Goal: Task Accomplishment & Management: Complete application form

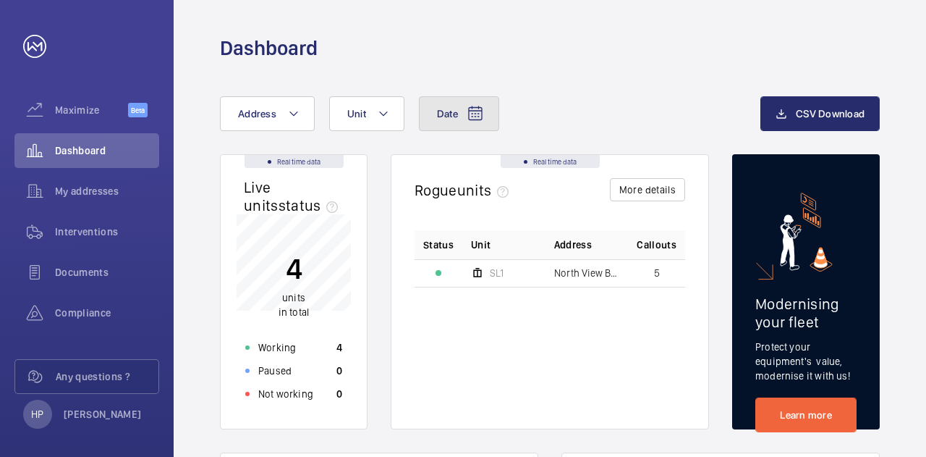
click at [483, 109] on button "Date" at bounding box center [459, 113] width 80 height 35
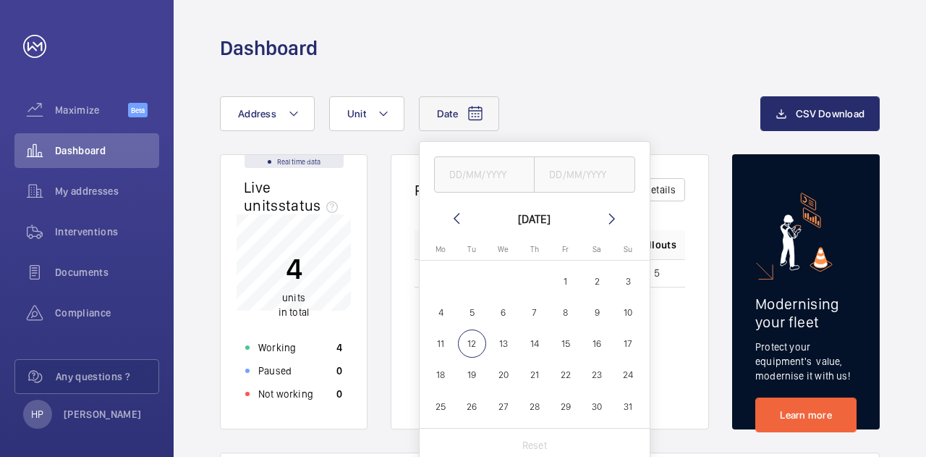
click at [451, 213] on mat-icon at bounding box center [456, 218] width 17 height 17
click at [467, 281] on span "1" at bounding box center [472, 281] width 28 height 28
type input "[DATE]"
click at [540, 408] on span "31" at bounding box center [534, 406] width 28 height 28
type input "[DATE]"
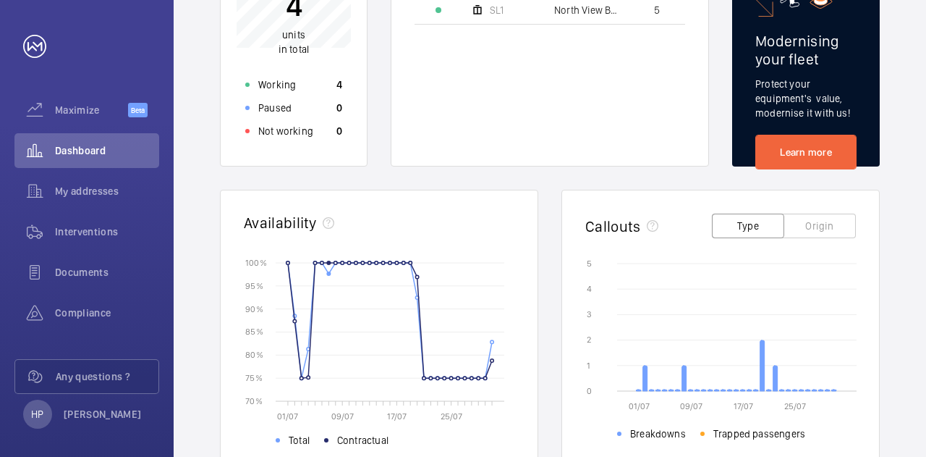
scroll to position [263, 0]
click at [184, 170] on div "[DATE] - [DATE] Address Unit CSV Download Real time data Live units status﻿ 4 u…" at bounding box center [550, 297] width 753 height 999
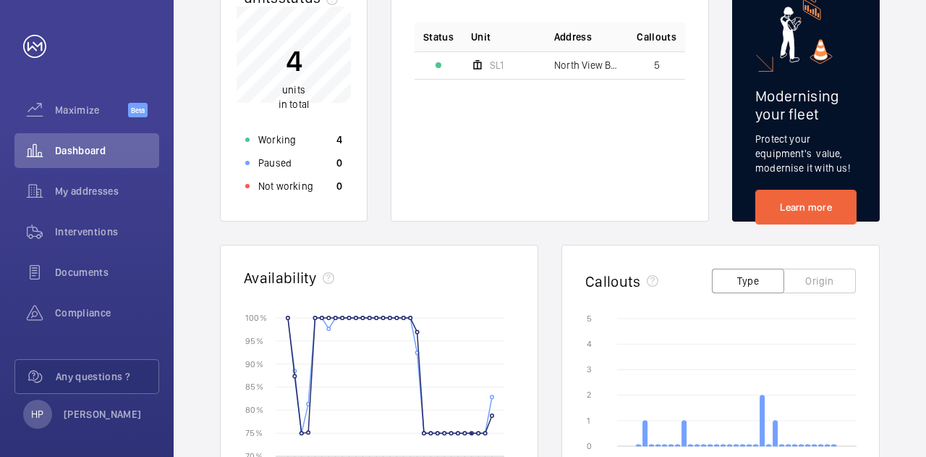
scroll to position [0, 0]
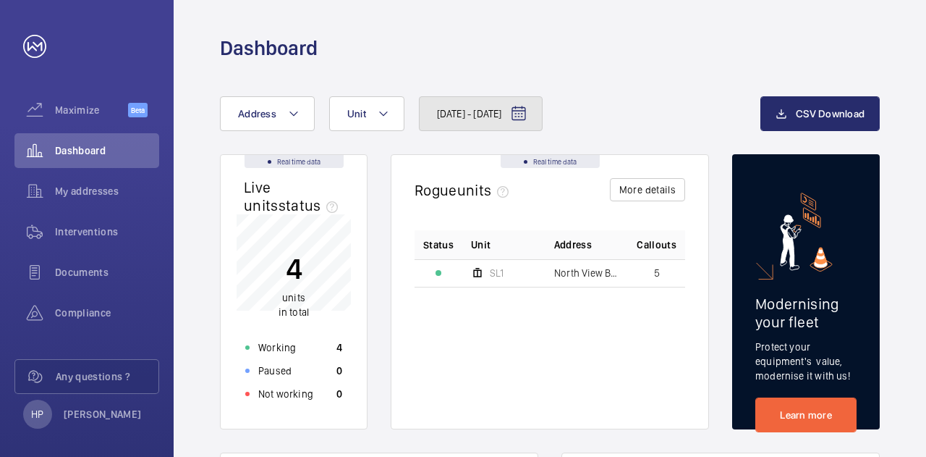
click at [528, 111] on mat-icon at bounding box center [518, 113] width 17 height 17
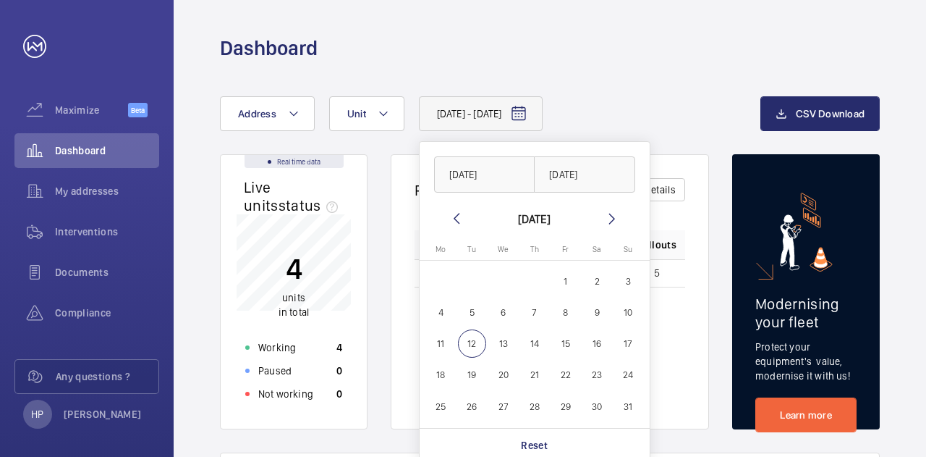
click at [469, 341] on span "12" at bounding box center [472, 343] width 28 height 28
type input "[DATE]"
click at [458, 219] on mat-icon at bounding box center [456, 218] width 17 height 17
click at [473, 286] on span "1" at bounding box center [472, 281] width 28 height 28
type input "[DATE]"
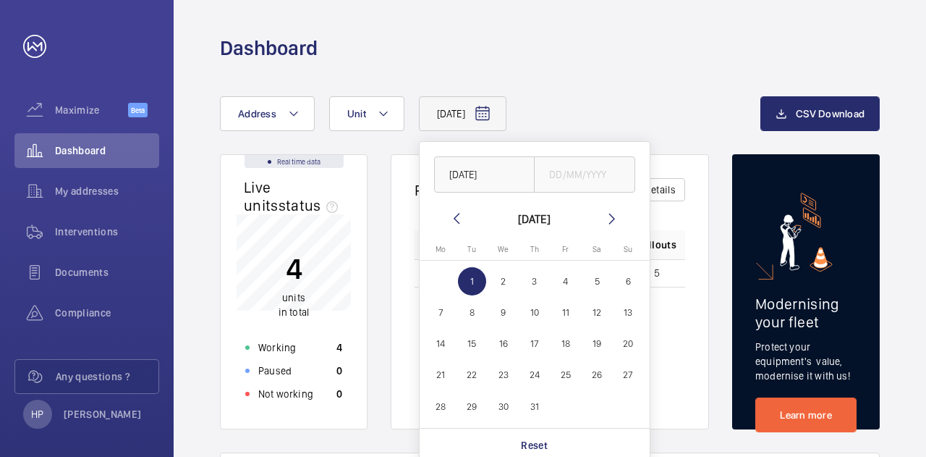
click at [604, 222] on mat-icon at bounding box center [612, 218] width 17 height 17
click at [466, 347] on span "12" at bounding box center [472, 343] width 28 height 28
type input "[DATE]"
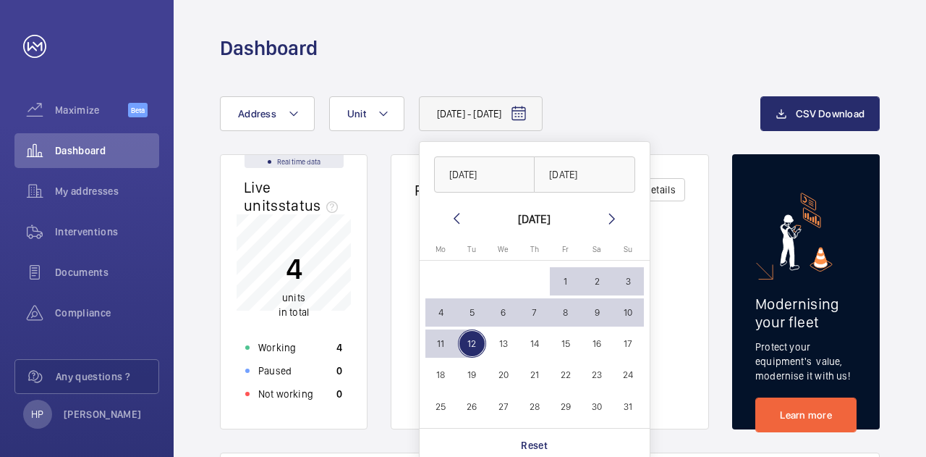
click at [642, 37] on div "Dashboard" at bounding box center [550, 48] width 660 height 27
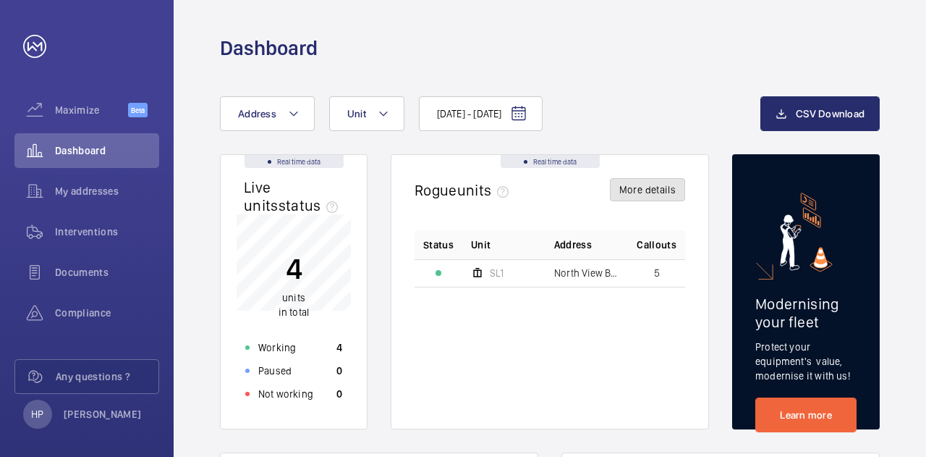
click at [628, 196] on button "More details" at bounding box center [647, 189] width 75 height 23
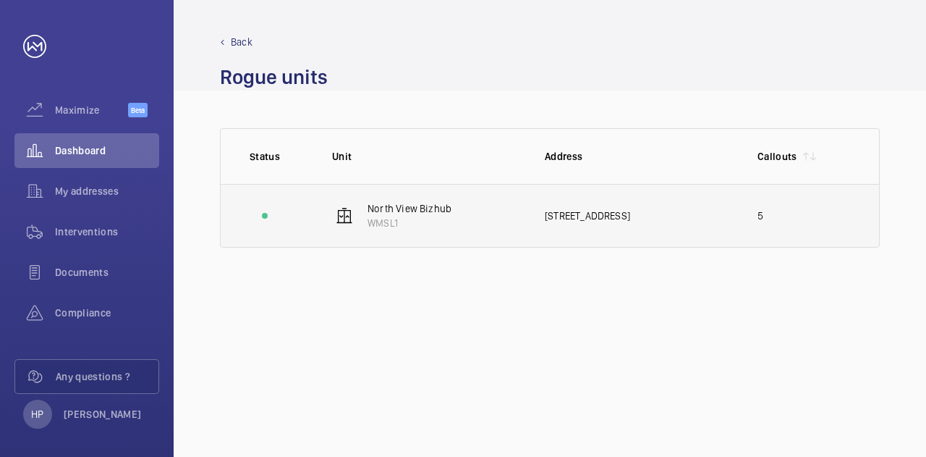
click at [414, 215] on p "North View Bizhub" at bounding box center [410, 208] width 84 height 14
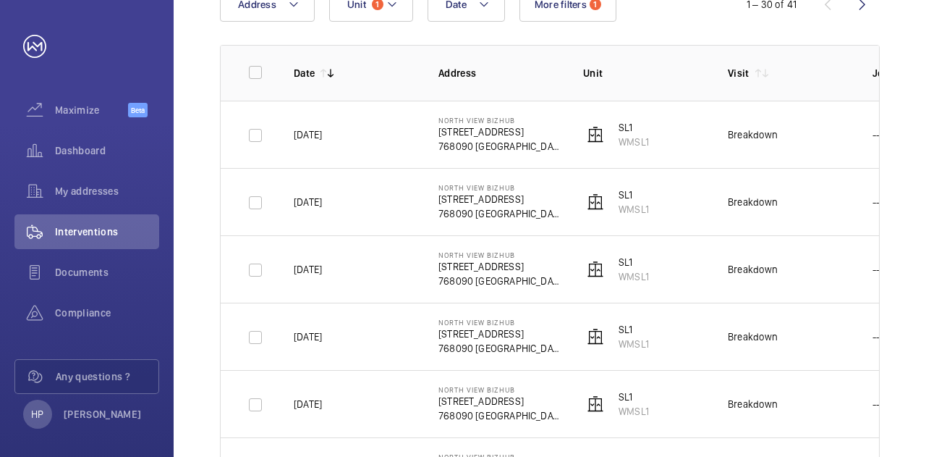
scroll to position [226, 0]
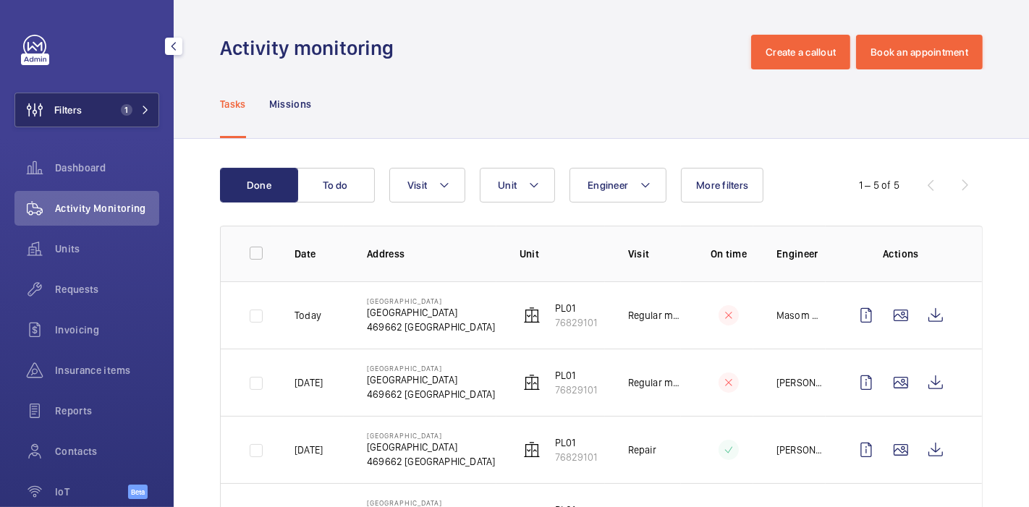
scroll to position [76, 0]
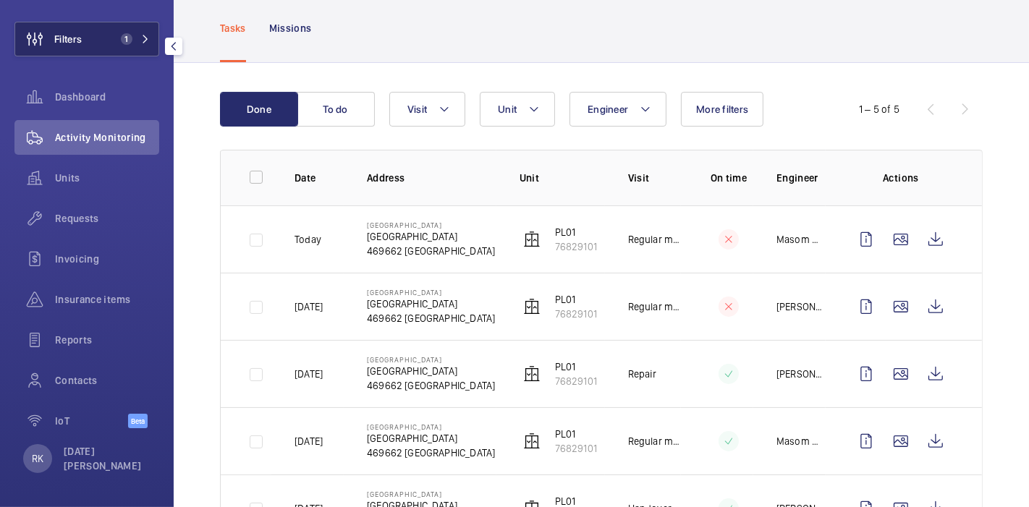
click at [93, 49] on button "Filters 1" at bounding box center [86, 39] width 145 height 35
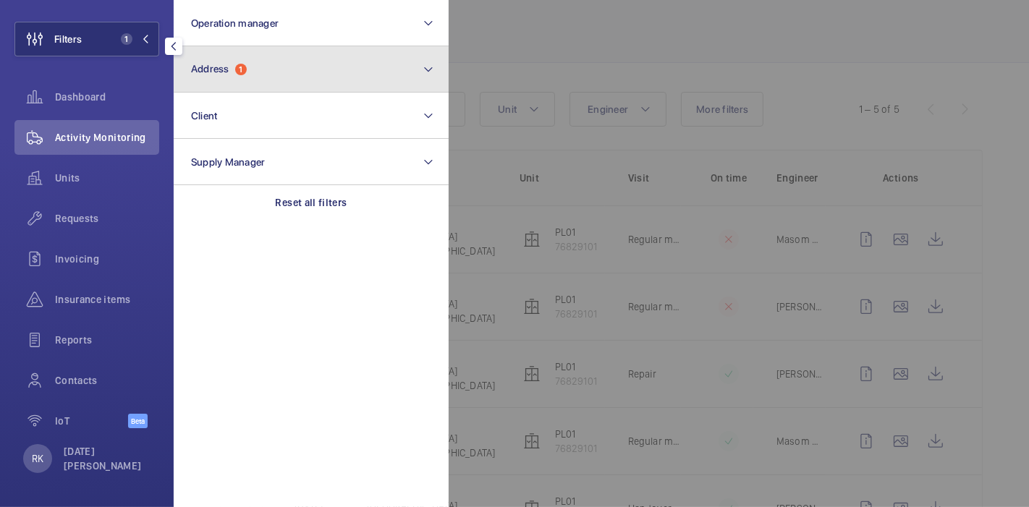
click at [242, 59] on button "Address 1" at bounding box center [311, 69] width 275 height 46
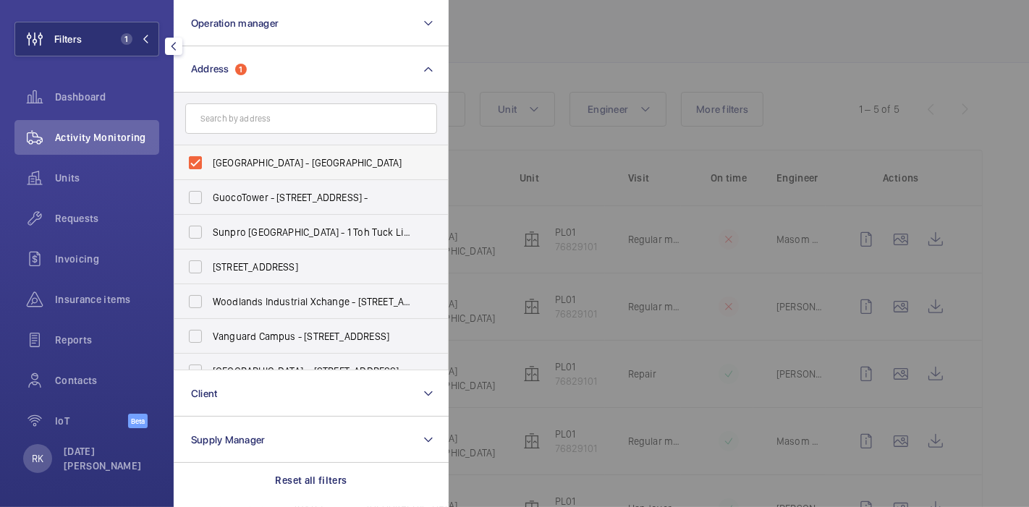
click at [192, 165] on label "Bedok Public Library - Bedok Public Library, SINGAPORE 469662" at bounding box center [300, 162] width 252 height 35
click at [192, 165] on input "Bedok Public Library - Bedok Public Library, SINGAPORE 469662" at bounding box center [195, 162] width 29 height 29
checkbox input "false"
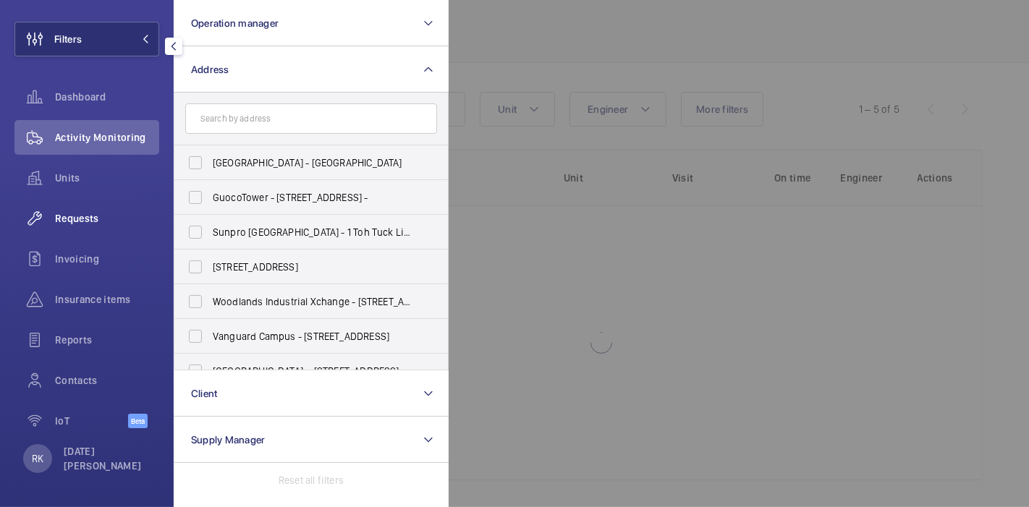
click at [85, 216] on span "Requests" at bounding box center [107, 218] width 104 height 14
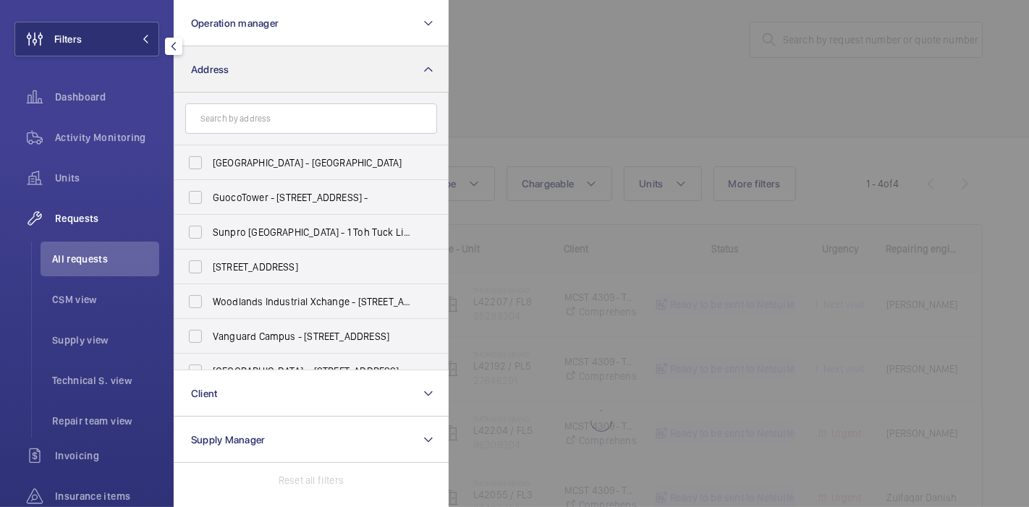
scroll to position [76, 0]
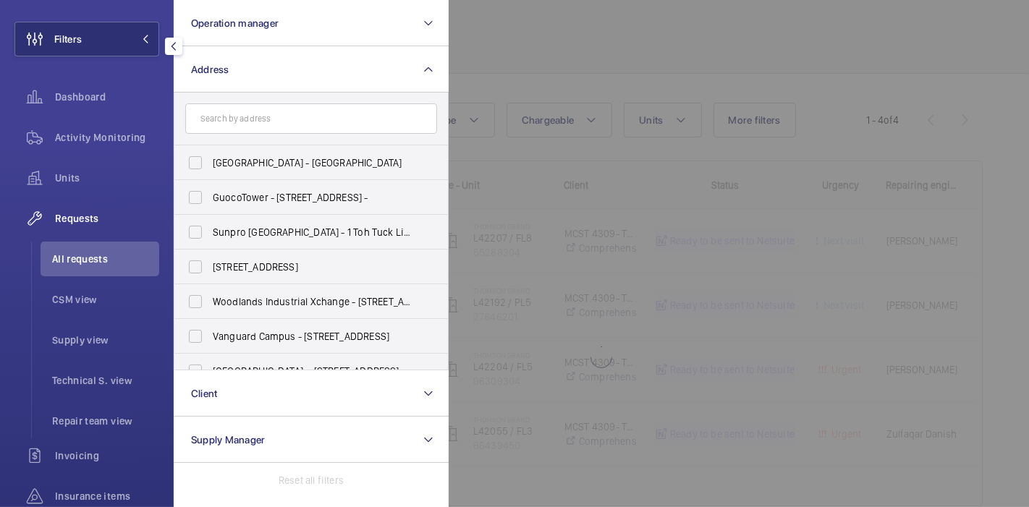
click at [483, 27] on div at bounding box center [963, 253] width 1029 height 507
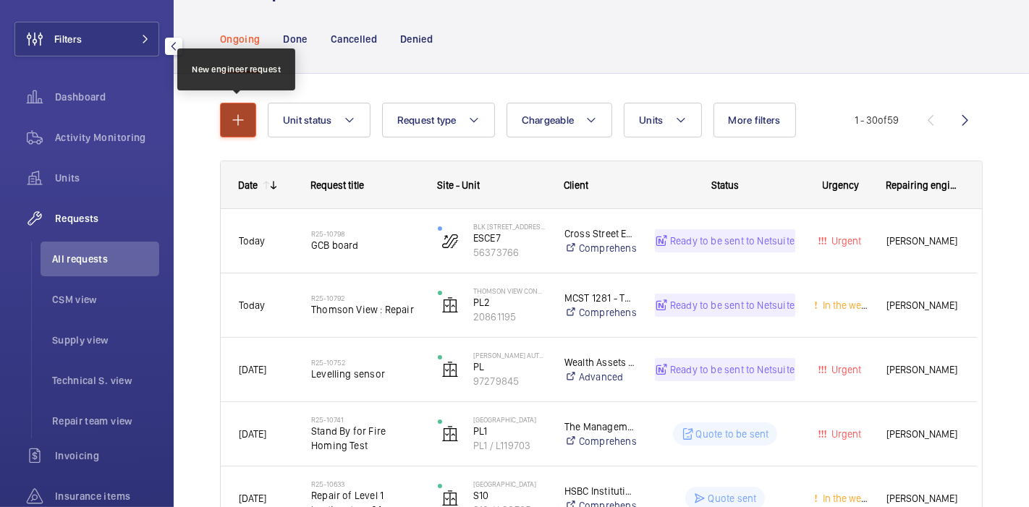
click at [232, 113] on mat-icon "button" at bounding box center [237, 119] width 17 height 17
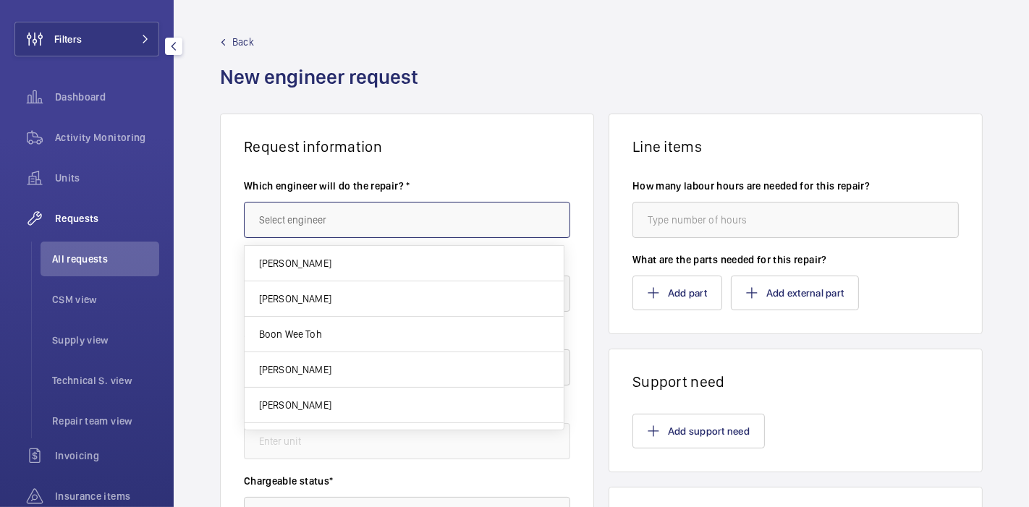
click at [327, 234] on input "text" at bounding box center [407, 220] width 326 height 36
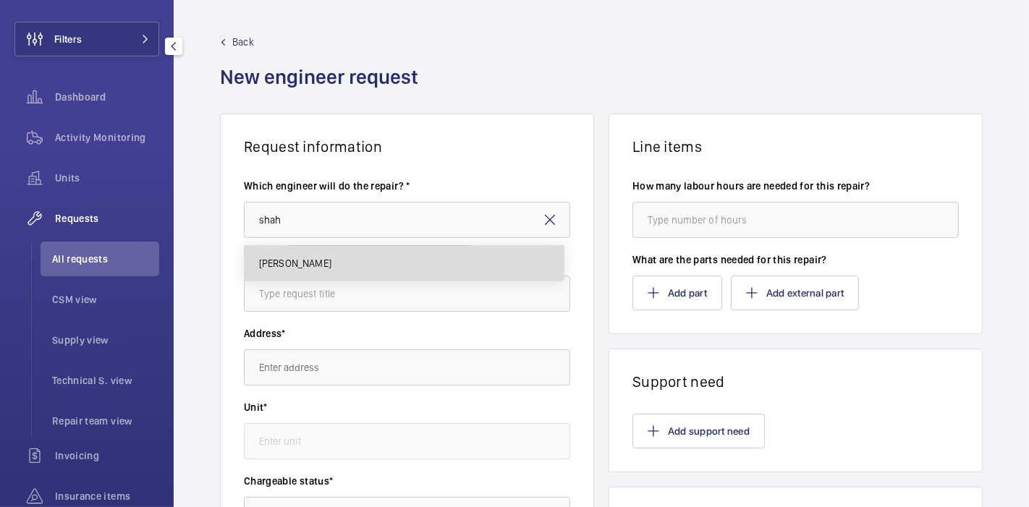
click at [331, 258] on span "Hossain Shahadat" at bounding box center [295, 263] width 72 height 14
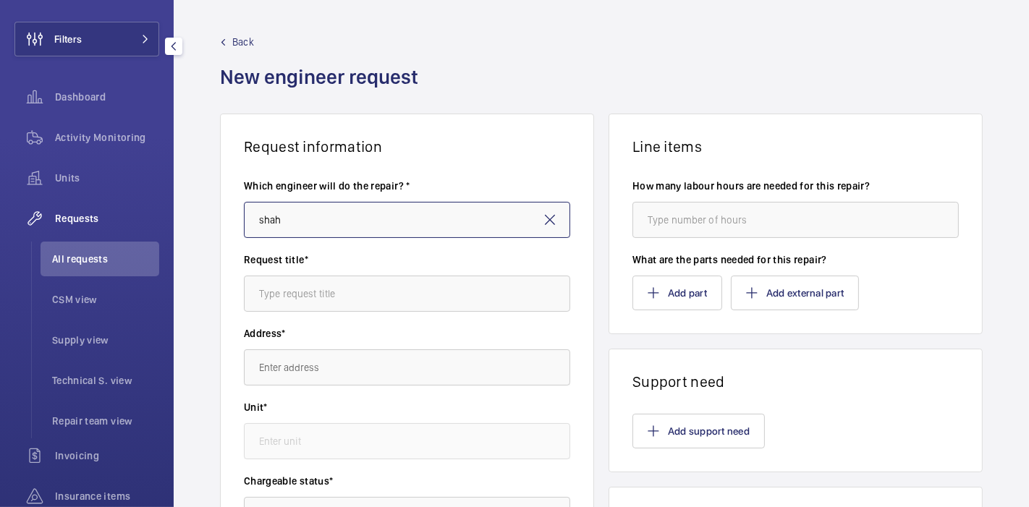
type input "Hossain Shahadat"
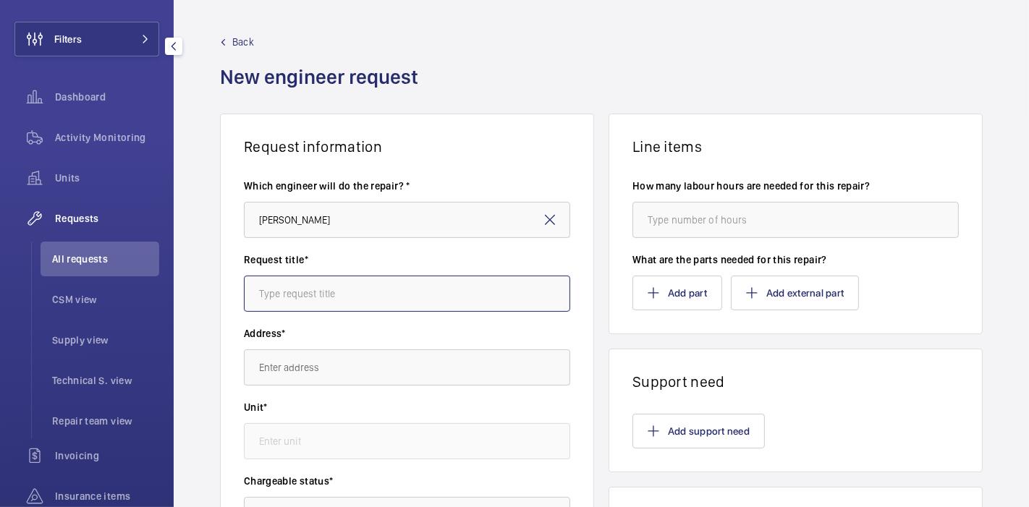
click at [341, 285] on input "text" at bounding box center [407, 294] width 326 height 36
type input "JRL : Repair"
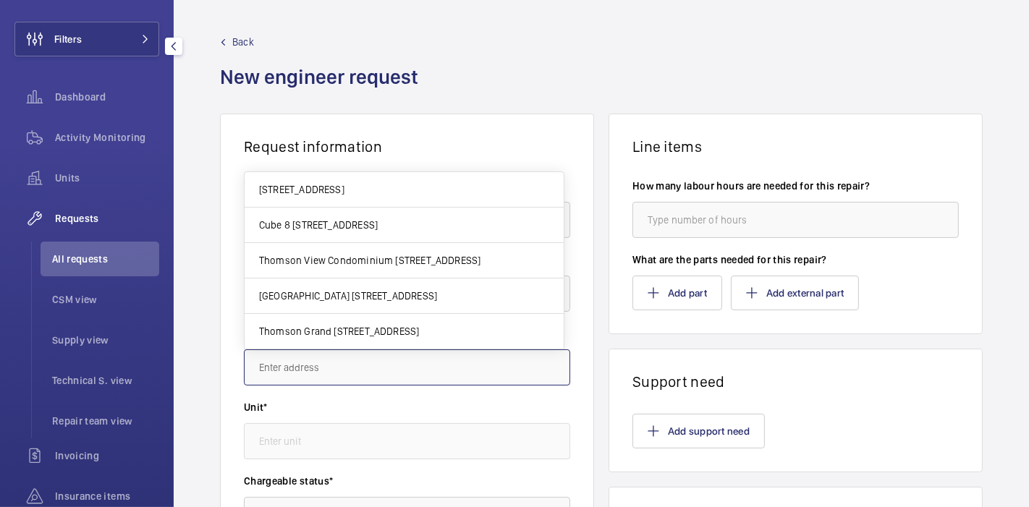
click at [355, 363] on input "text" at bounding box center [407, 368] width 326 height 36
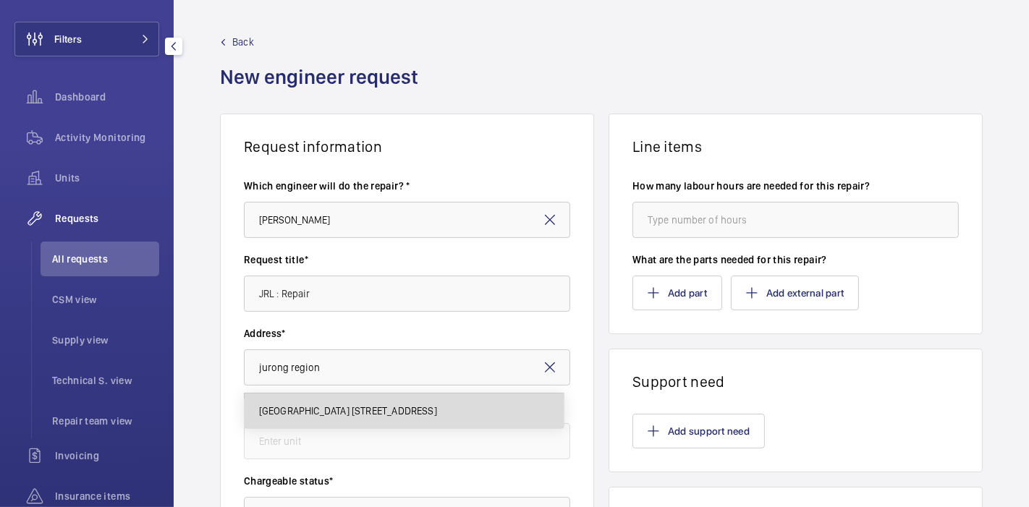
click at [378, 402] on mat-option "Jurong Regional Library 21 Jurong East Central 1, 609732 SINGAPORE" at bounding box center [404, 411] width 319 height 35
type input "Jurong Regional Library 21 Jurong East Central 1, 609732 SINGAPORE"
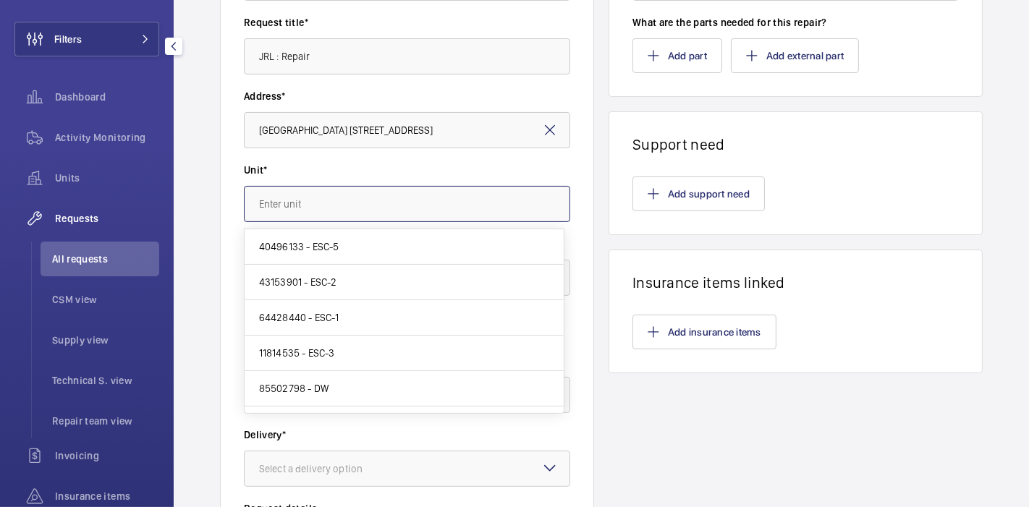
click at [321, 203] on input "text" at bounding box center [407, 204] width 326 height 36
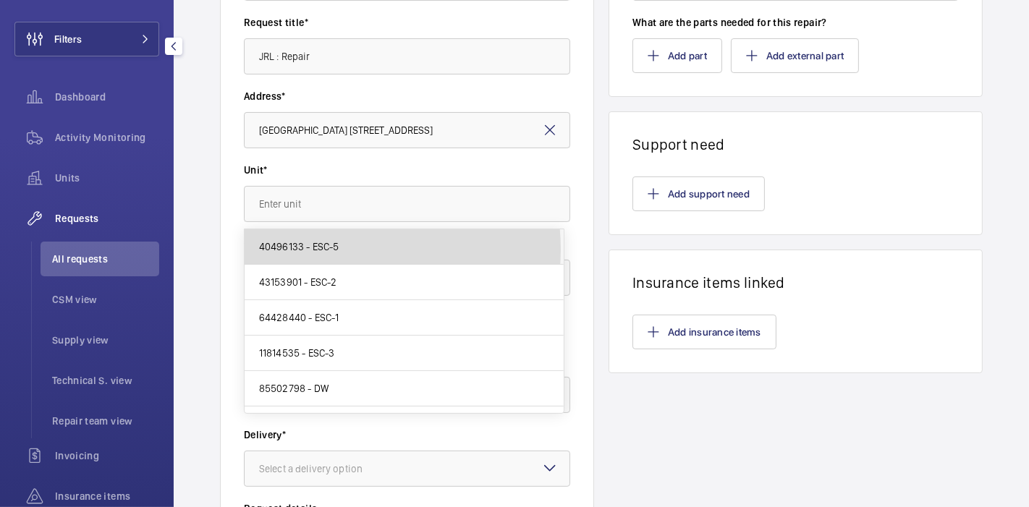
click at [331, 249] on span "40496133 - ESC-5" at bounding box center [299, 247] width 80 height 14
type input "40496133 - ESC-5"
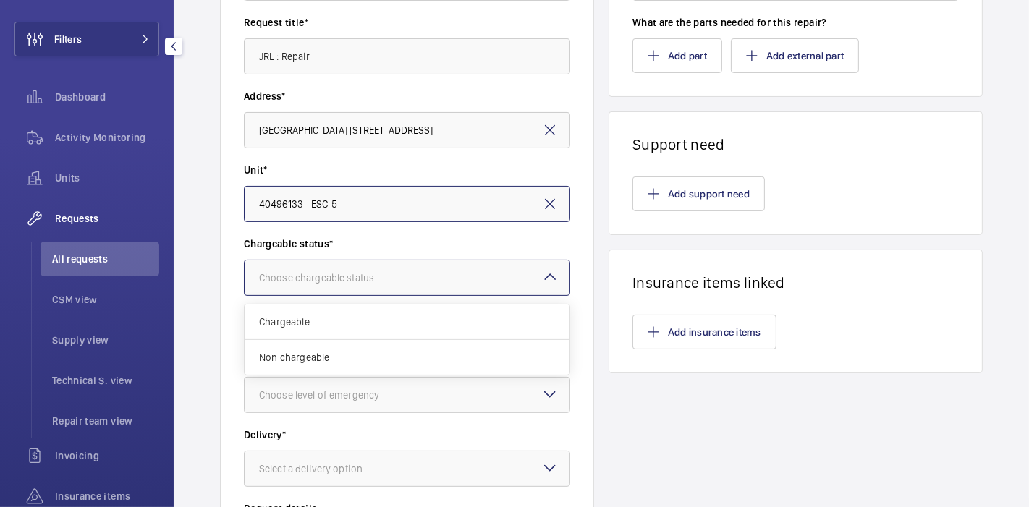
click at [342, 278] on div "Choose chargeable status" at bounding box center [334, 278] width 151 height 14
click at [345, 344] on div "Non chargeable" at bounding box center [407, 357] width 325 height 35
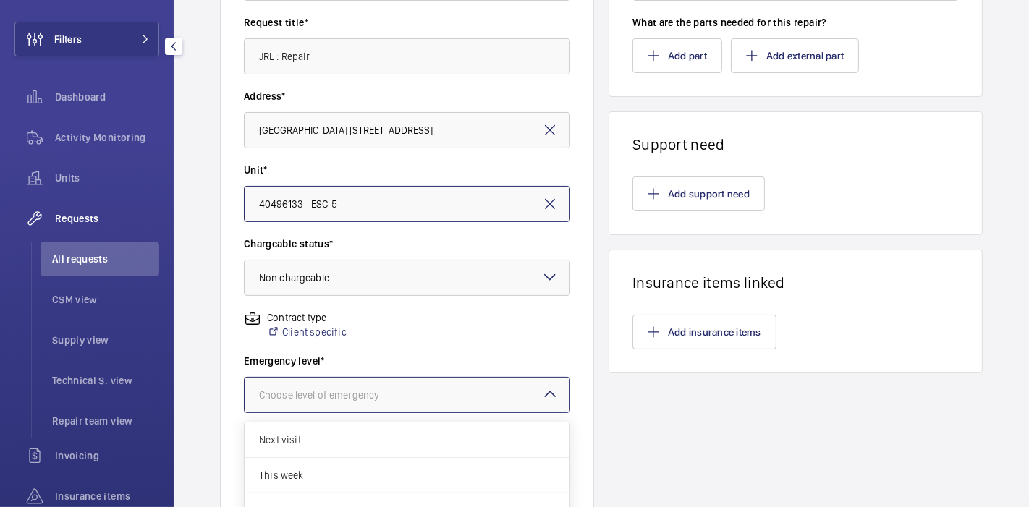
click at [363, 386] on div at bounding box center [407, 395] width 325 height 35
click at [351, 460] on div "This week" at bounding box center [407, 475] width 325 height 35
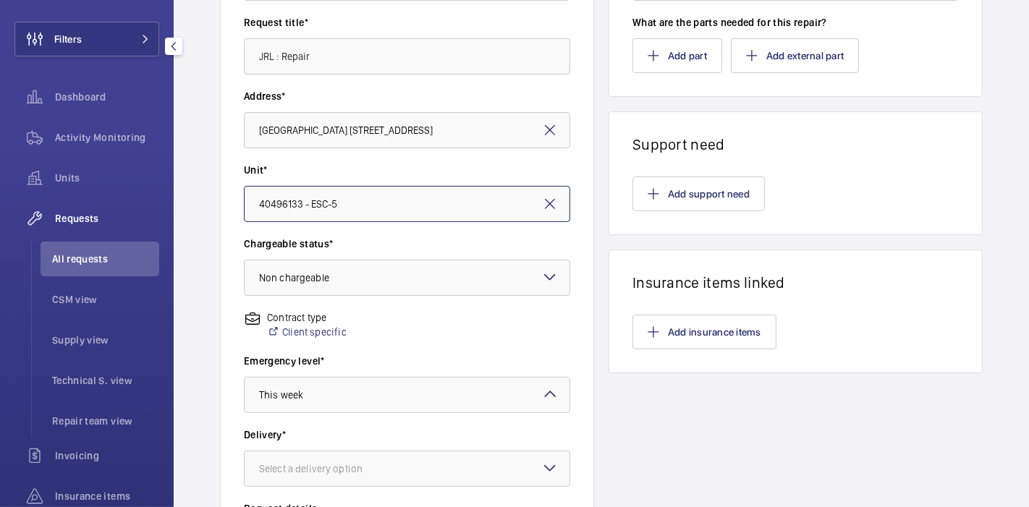
scroll to position [446, 0]
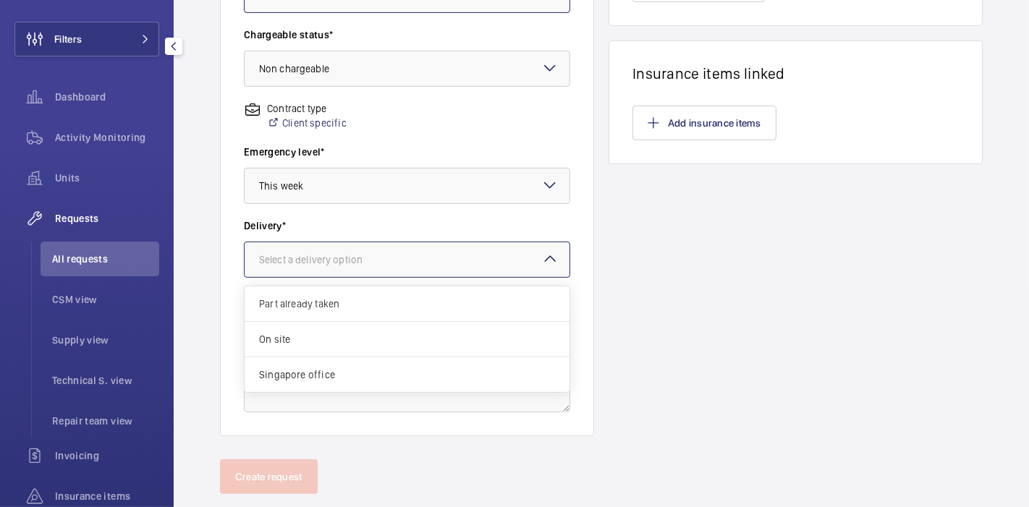
click at [349, 247] on div at bounding box center [407, 259] width 325 height 35
click at [348, 327] on div "On site" at bounding box center [407, 339] width 325 height 35
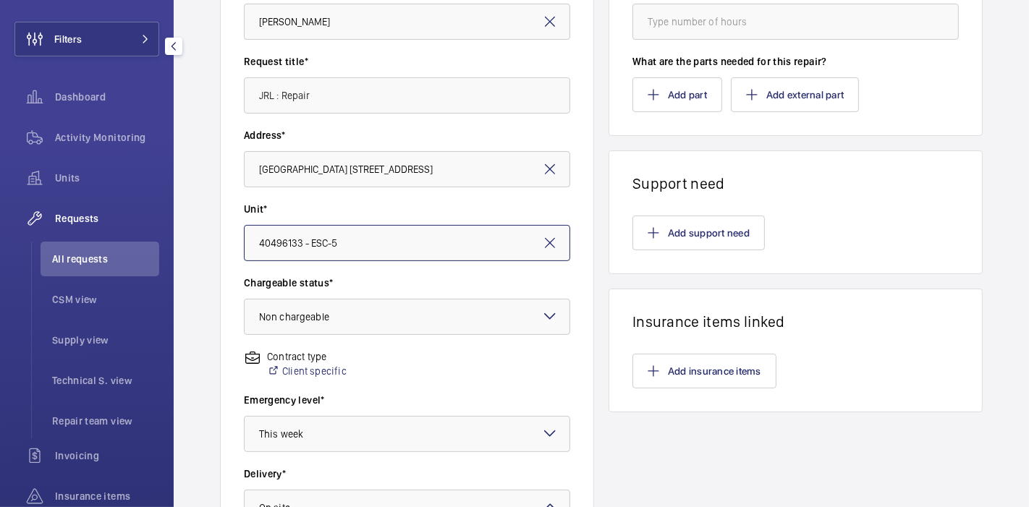
scroll to position [0, 0]
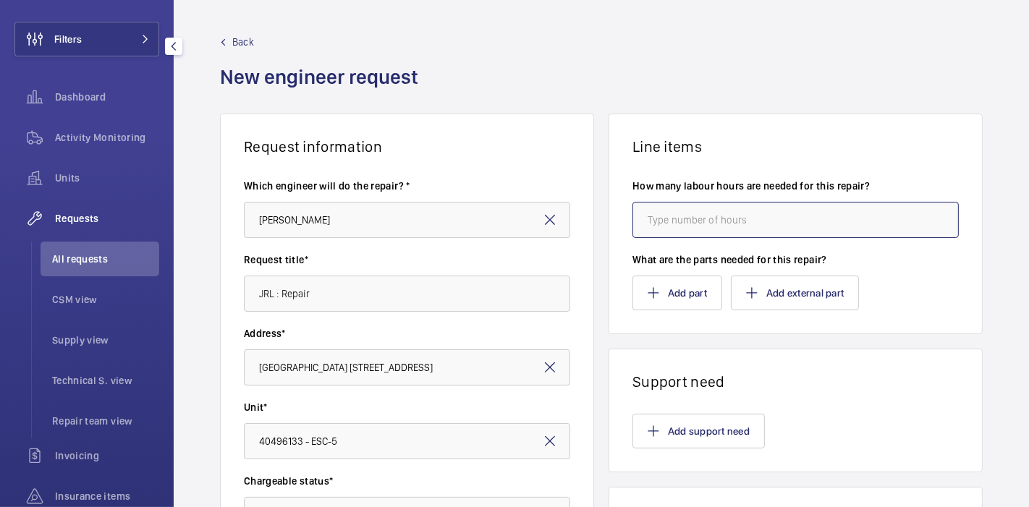
click at [693, 213] on input "number" at bounding box center [795, 220] width 326 height 36
type input "8"
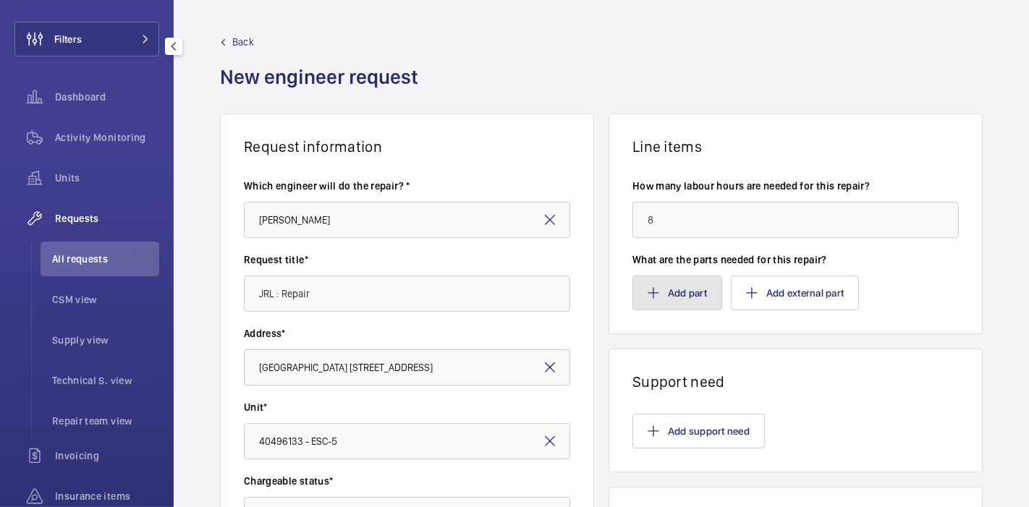
click at [675, 294] on button "Add part" at bounding box center [677, 293] width 90 height 35
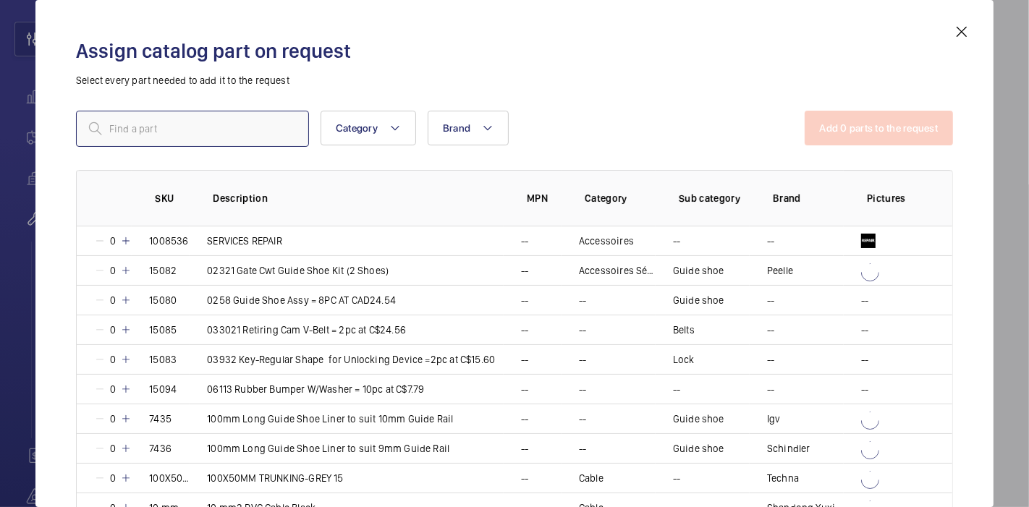
click at [252, 127] on input "text" at bounding box center [192, 129] width 233 height 36
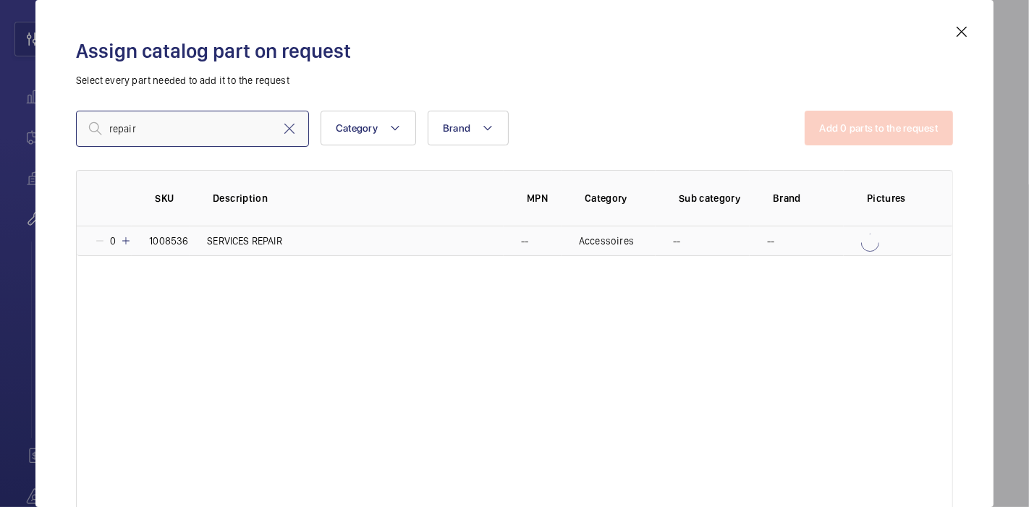
type input "repair"
click at [129, 242] on mat-icon at bounding box center [126, 241] width 12 height 12
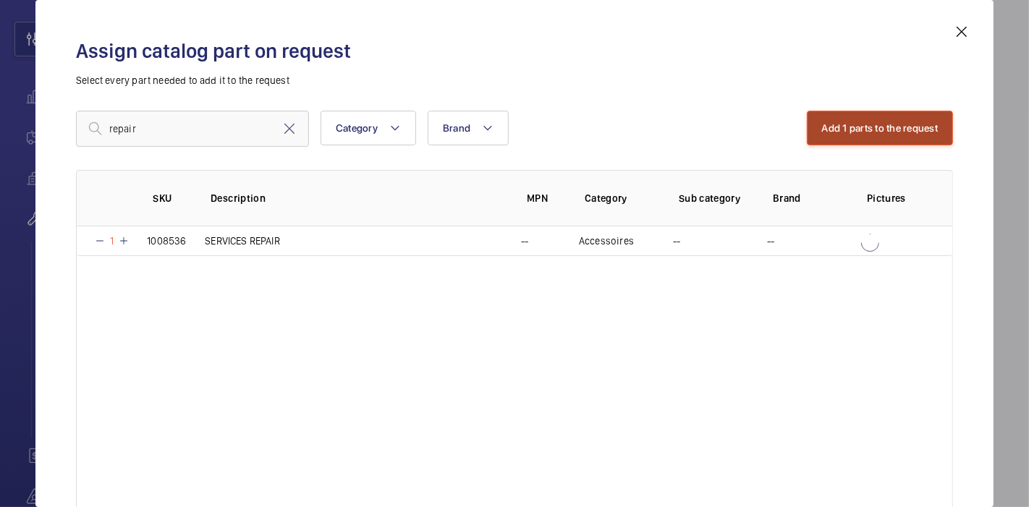
click at [821, 131] on button "Add 1 parts to the request" at bounding box center [880, 128] width 147 height 35
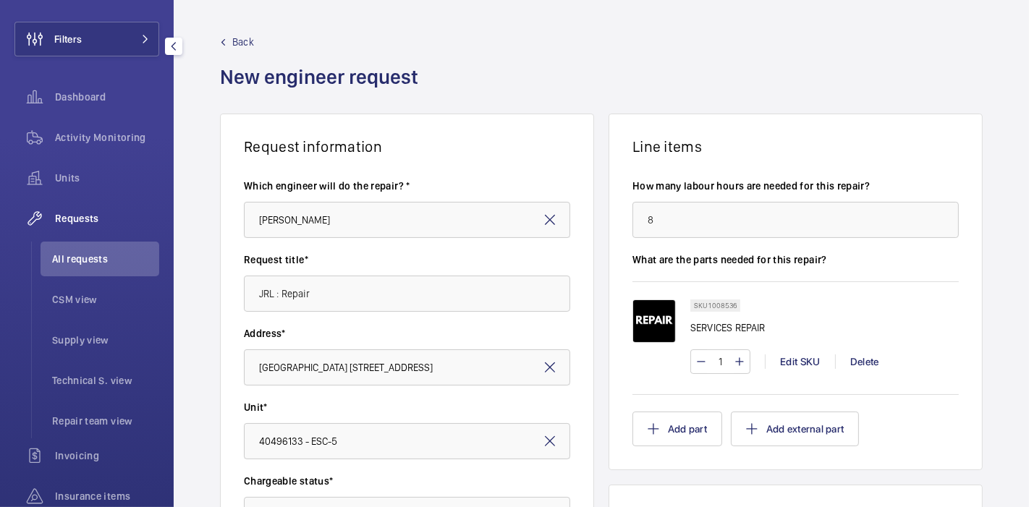
click at [598, 114] on div "Request information Which engineer will do the repair? * Hossain Shahadat Reque…" at bounding box center [601, 510] width 855 height 792
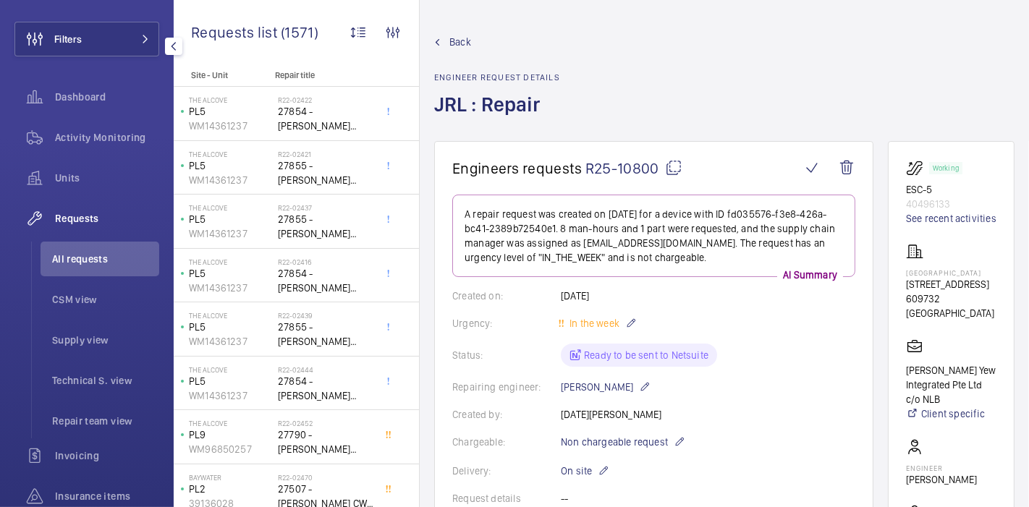
click at [674, 168] on mat-icon at bounding box center [673, 167] width 17 height 17
